Goal: Information Seeking & Learning: Learn about a topic

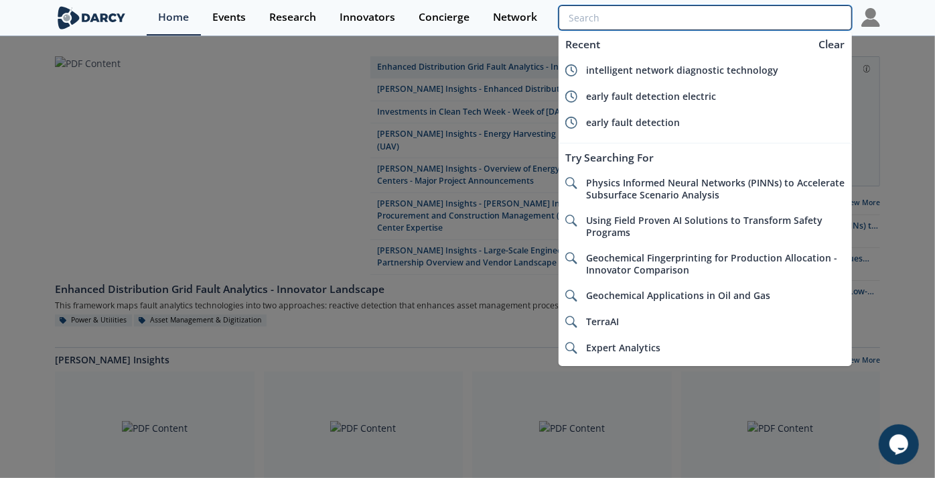
click at [762, 15] on input "search" at bounding box center [705, 17] width 293 height 25
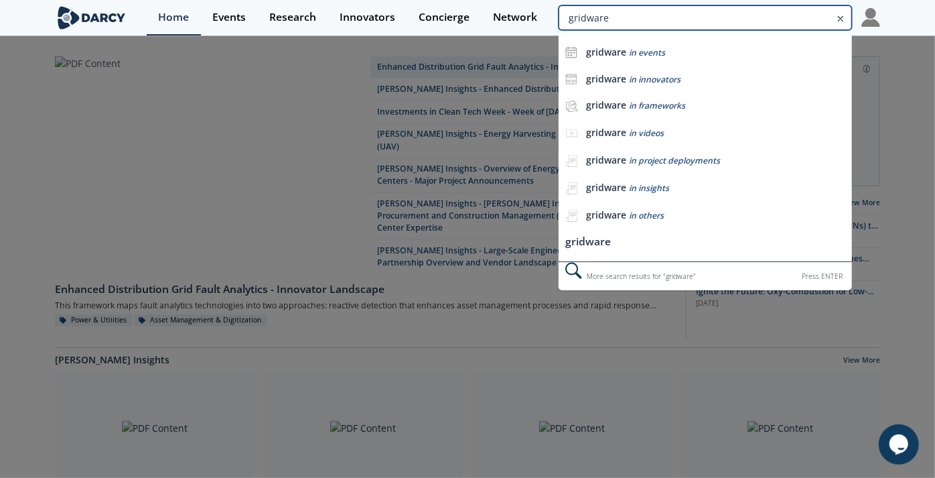
type input "gridware"
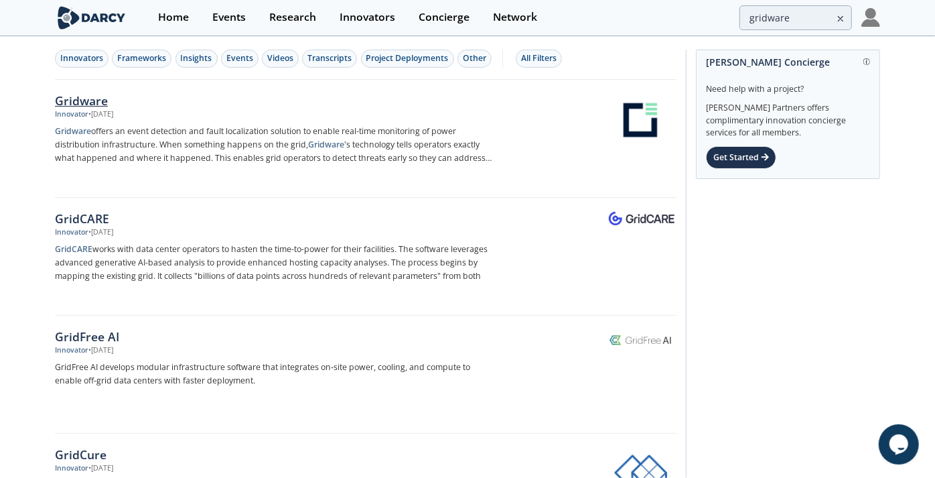
click at [88, 89] on link "Gridware Innovator • [DATE] Gridware offers an event detection and fault locali…" at bounding box center [366, 139] width 622 height 118
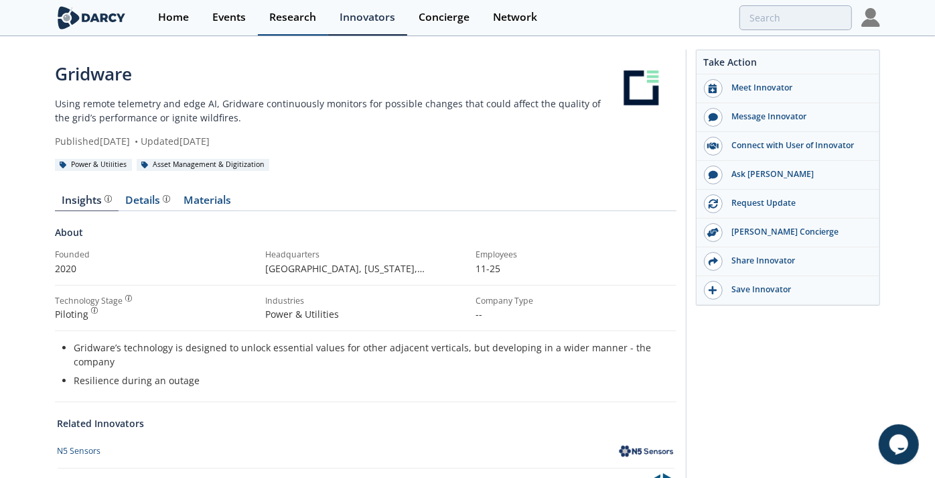
click at [289, 14] on div "Research" at bounding box center [292, 17] width 47 height 11
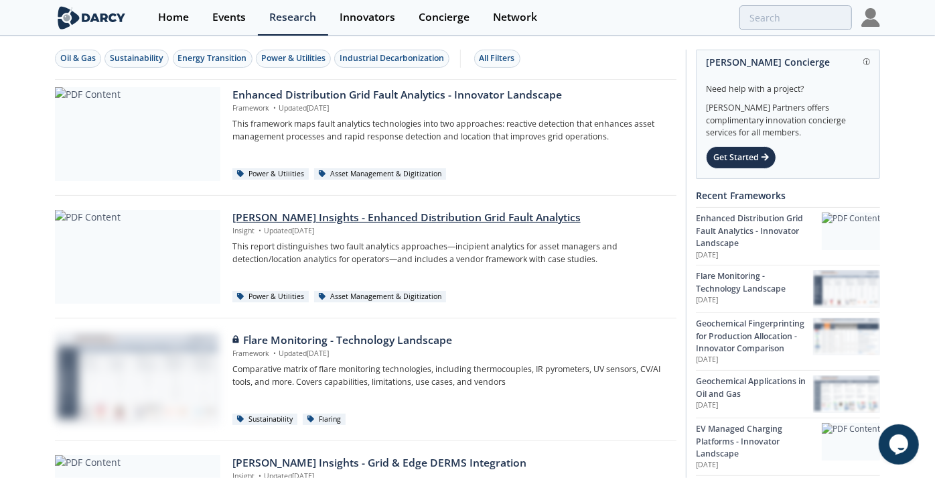
click at [253, 210] on div "[PERSON_NAME] Insights - Enhanced Distribution Grid Fault Analytics" at bounding box center [449, 218] width 435 height 16
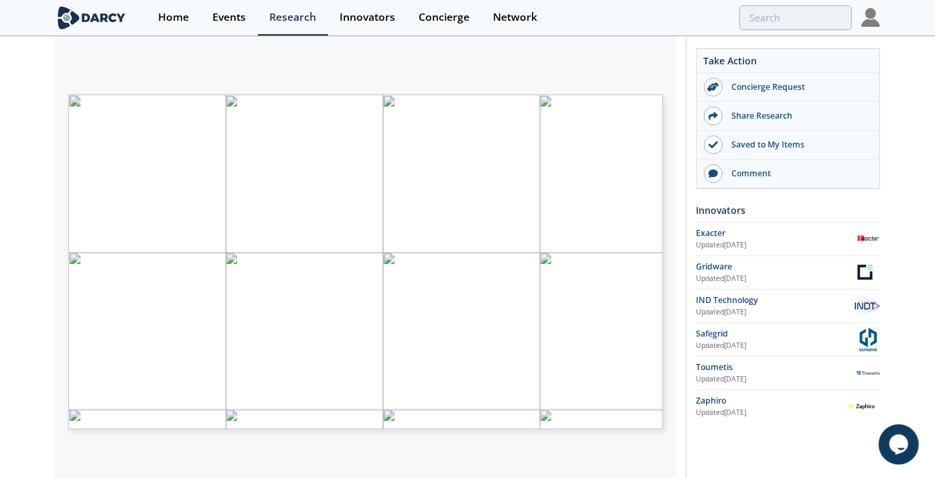
scroll to position [189, 0]
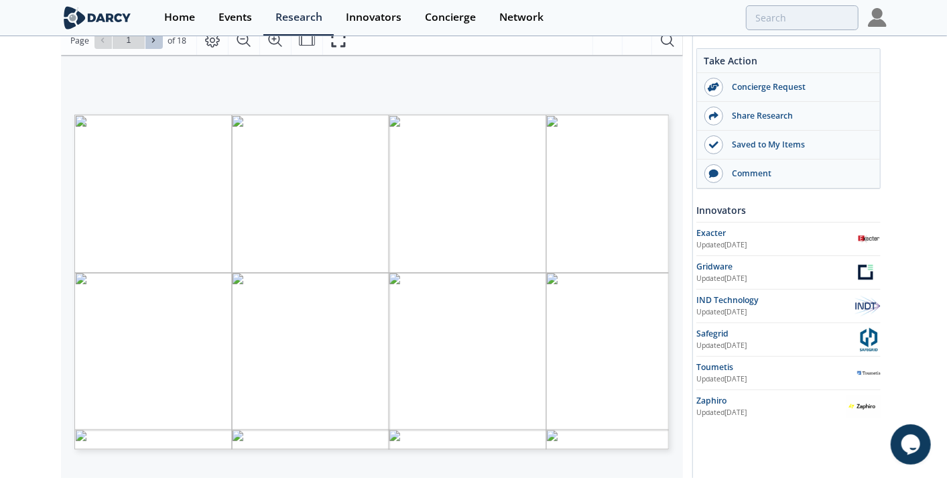
click at [149, 40] on icon at bounding box center [153, 40] width 8 height 8
type input "2"
